Goal: Find specific page/section: Find specific page/section

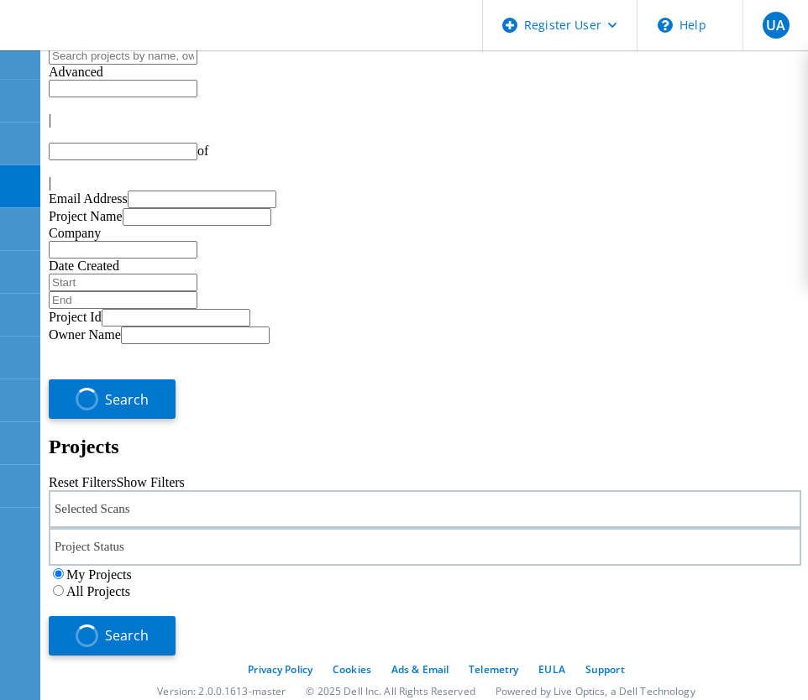
type input "1"
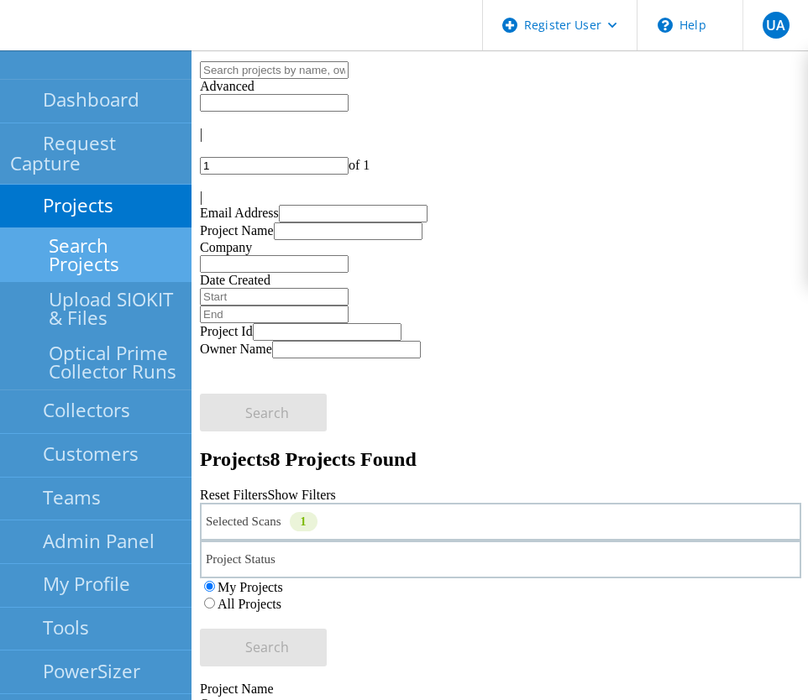
click at [128, 229] on link "Search Projects" at bounding box center [95, 255] width 191 height 54
click at [102, 185] on link "Projects" at bounding box center [95, 207] width 191 height 44
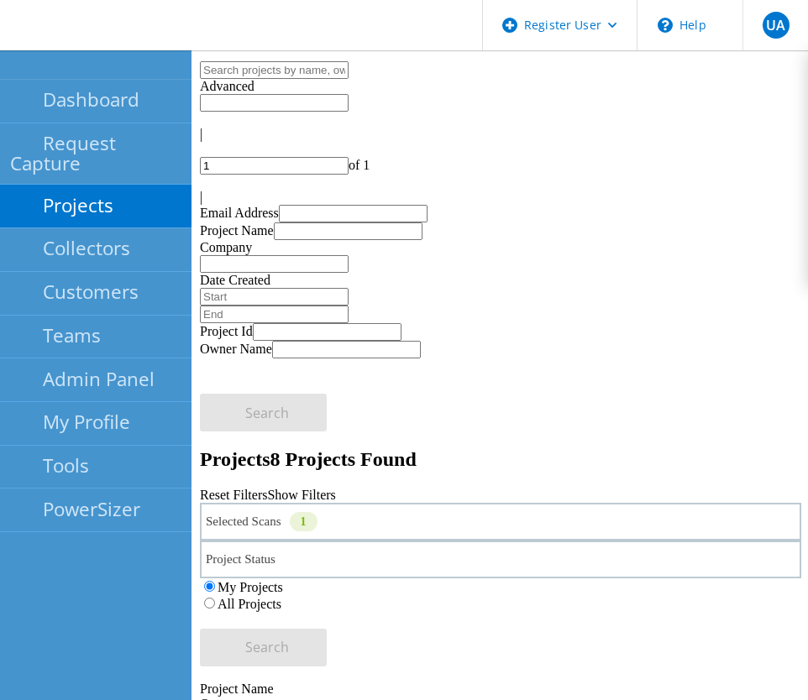
click at [102, 185] on link "Projects" at bounding box center [95, 207] width 191 height 44
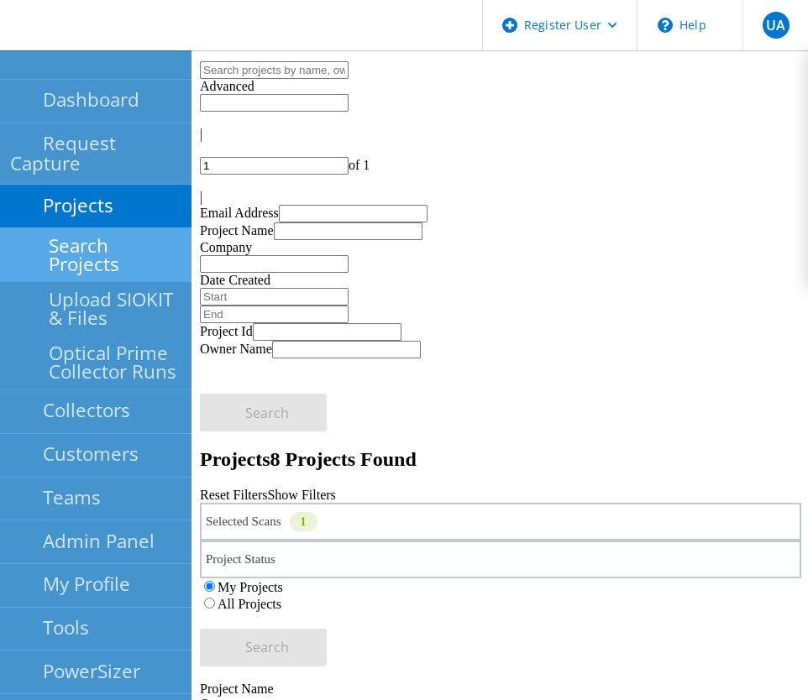
click at [107, 228] on link "Search Projects" at bounding box center [95, 255] width 191 height 54
click at [102, 235] on link "Search Projects" at bounding box center [95, 255] width 191 height 54
click at [102, 234] on link "Search Projects" at bounding box center [95, 255] width 191 height 54
click at [121, 185] on link "Projects" at bounding box center [95, 207] width 191 height 44
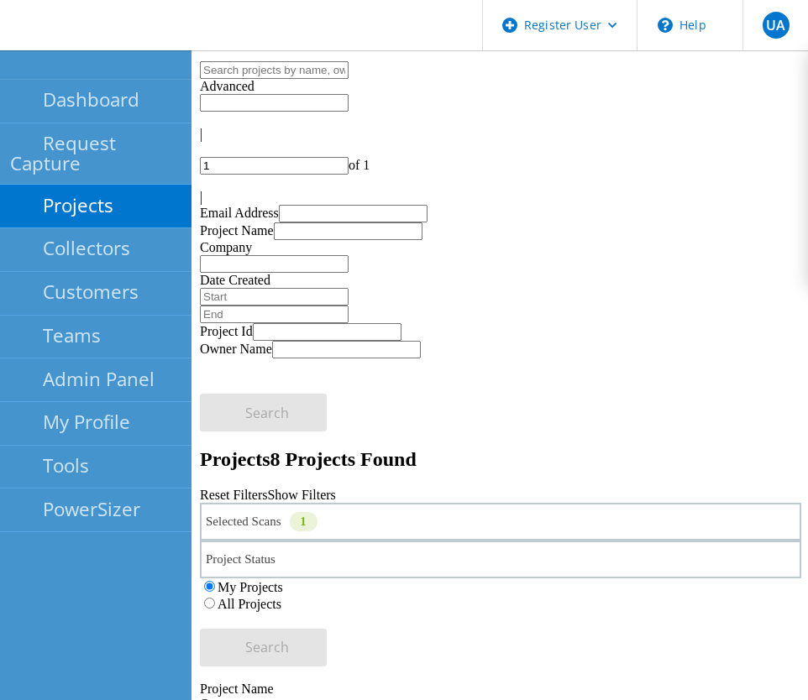
click at [170, 200] on div at bounding box center [176, 205] width 18 height 11
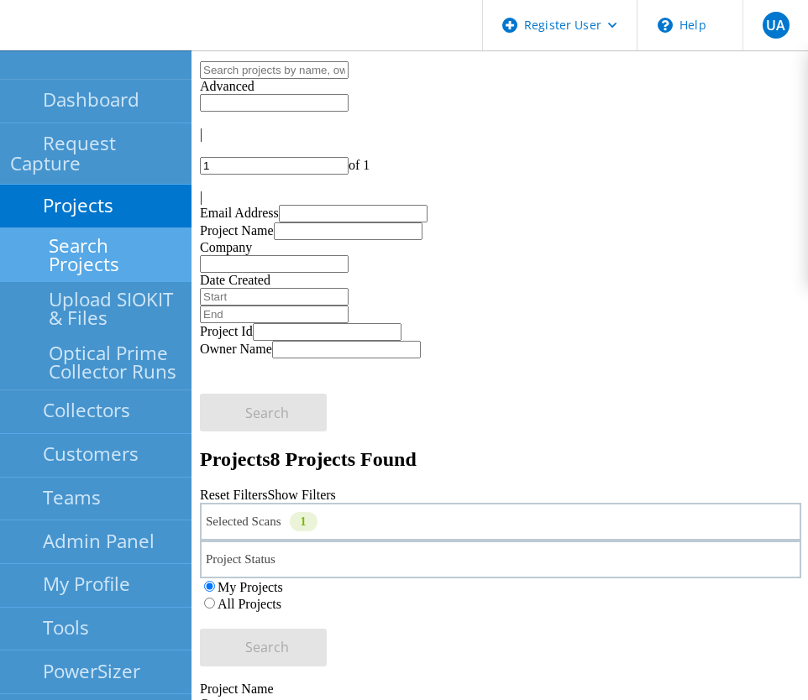
click at [94, 230] on link "Search Projects" at bounding box center [95, 255] width 191 height 54
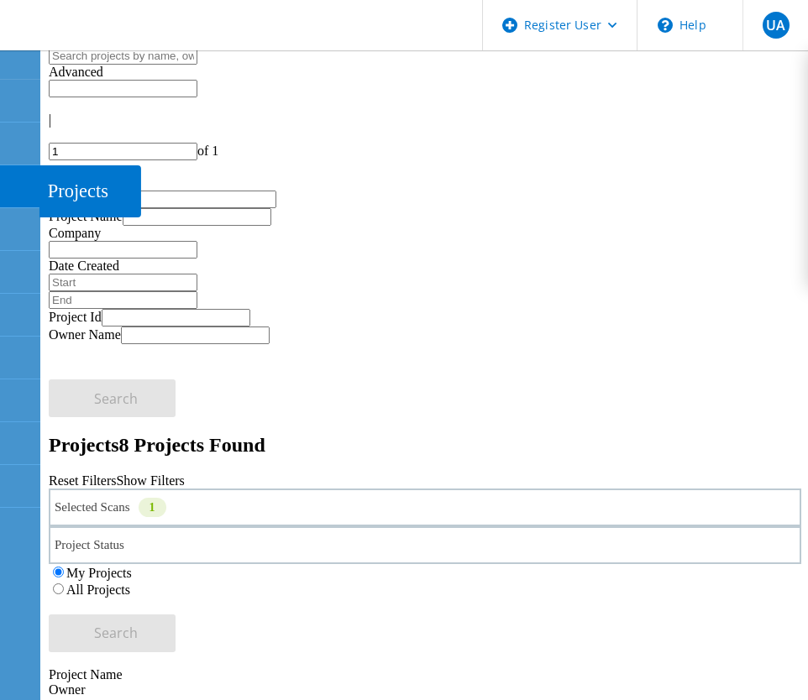
click at [13, 194] on div at bounding box center [19, 189] width 20 height 18
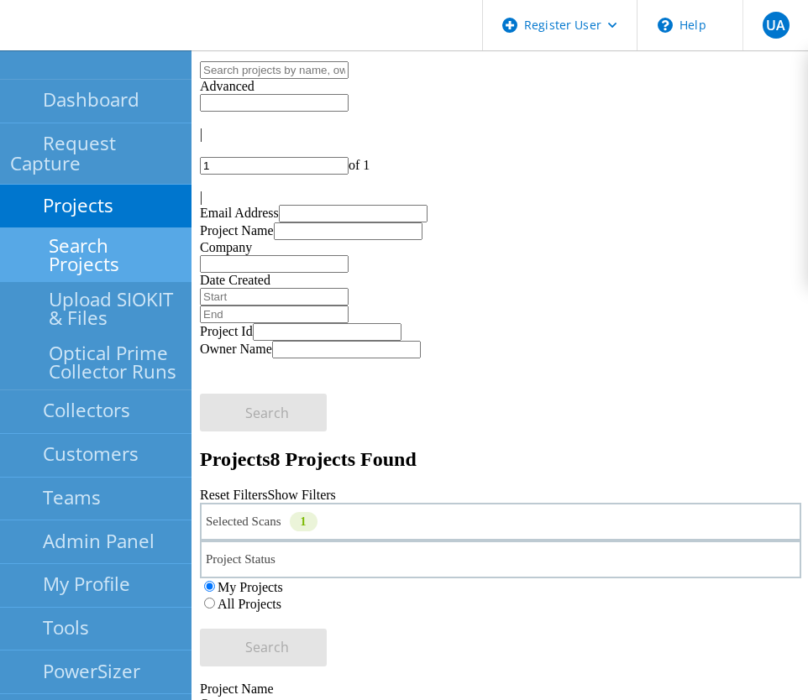
click at [59, 228] on link "Search Projects" at bounding box center [95, 255] width 191 height 54
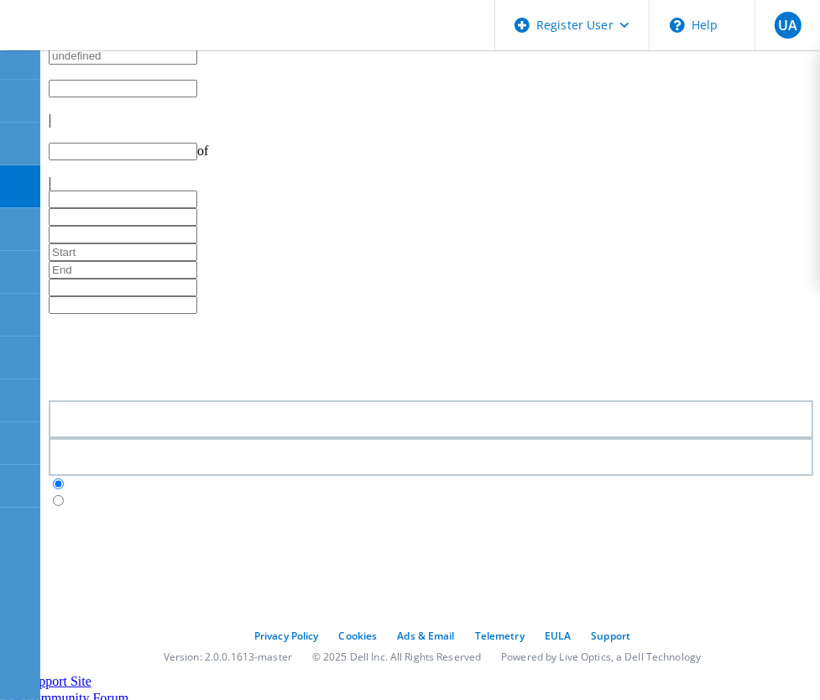
type input "1"
